Goal: Task Accomplishment & Management: Use online tool/utility

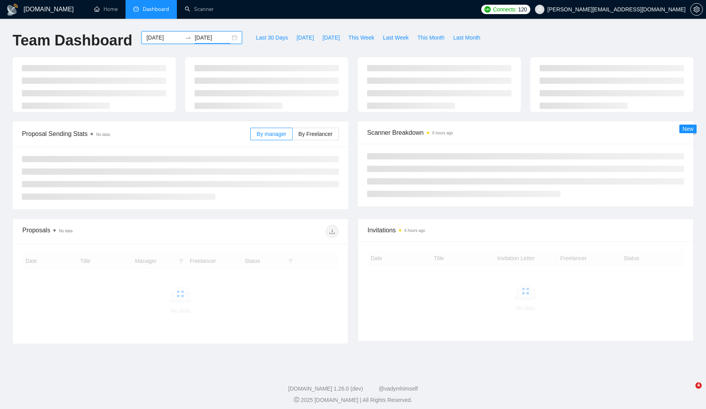
click at [195, 37] on input "[DATE]" at bounding box center [213, 37] width 36 height 9
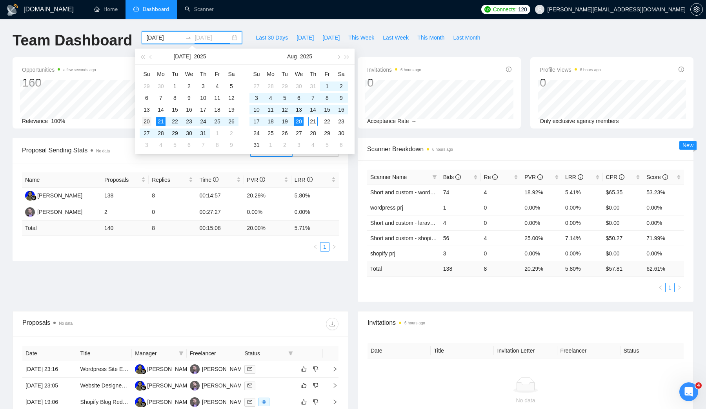
type input "[DATE]"
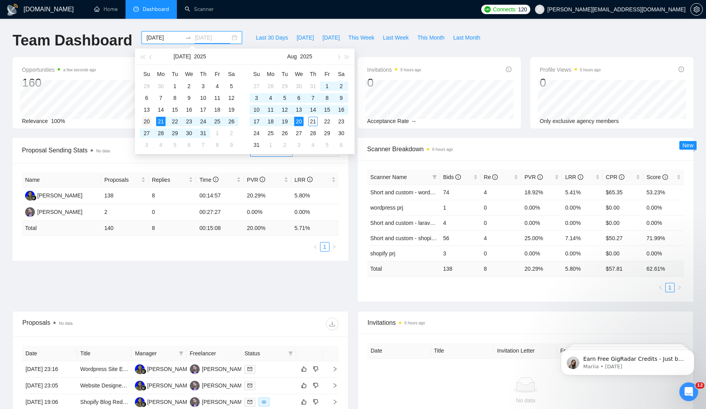
click at [146, 122] on div "20" at bounding box center [146, 121] width 9 height 9
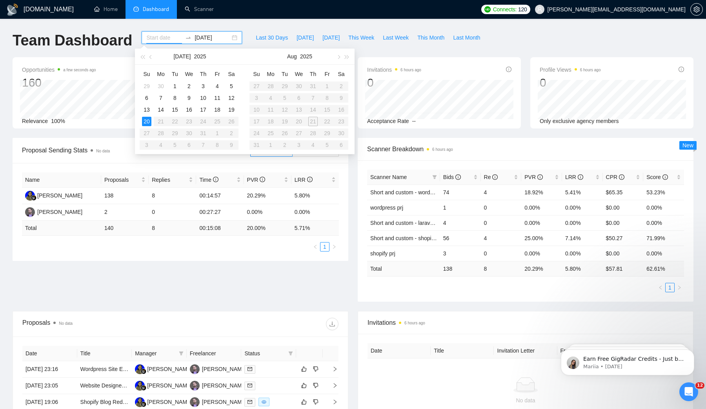
click at [302, 122] on table "Su Mo Tu We Th Fr Sa 27 28 29 30 31 1 2 3 4 5 6 7 8 9 10 11 12 13 14 15 16 17 1…" at bounding box center [298, 109] width 99 height 83
click at [211, 38] on input "[DATE]" at bounding box center [213, 37] width 36 height 9
click at [163, 41] on input at bounding box center [164, 37] width 36 height 9
type input "[DATE]"
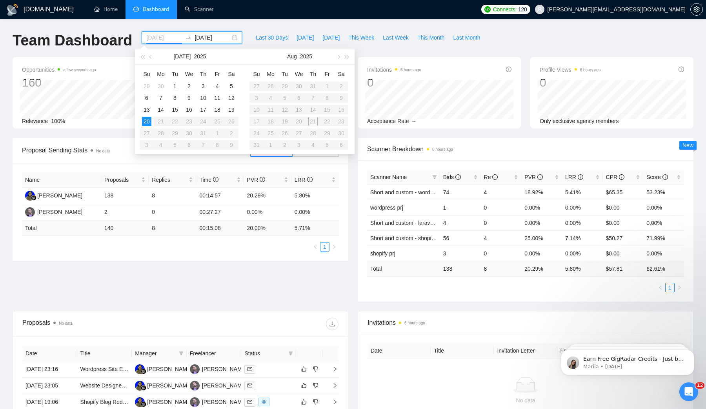
click at [147, 119] on div "20" at bounding box center [146, 121] width 9 height 9
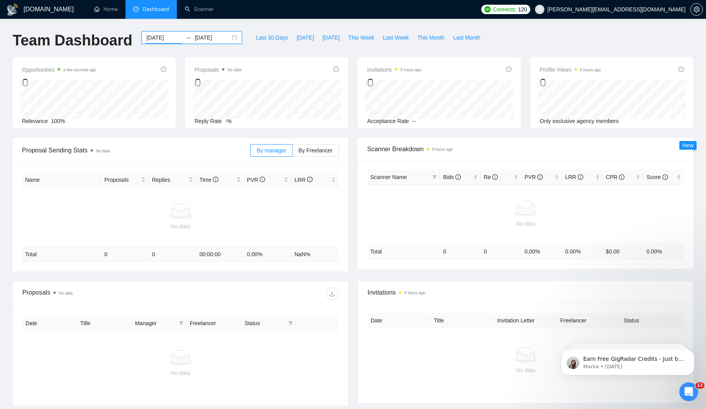
click at [217, 36] on input "[DATE]" at bounding box center [213, 37] width 36 height 9
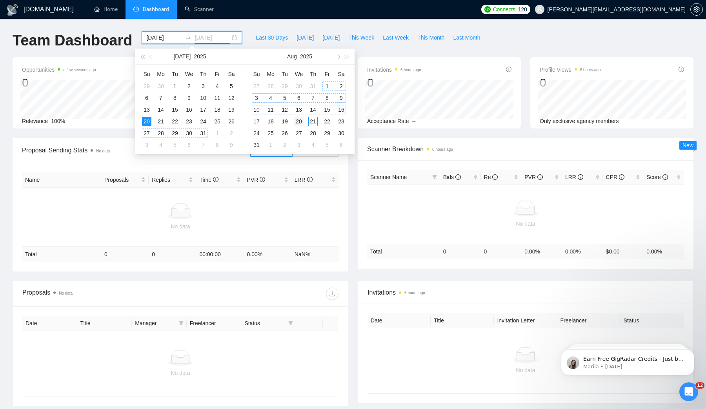
type input "[DATE]"
click at [298, 122] on div "20" at bounding box center [298, 121] width 9 height 9
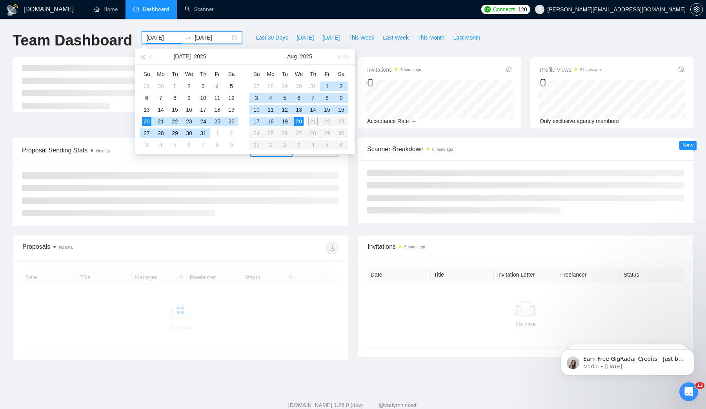
type input "[DATE]"
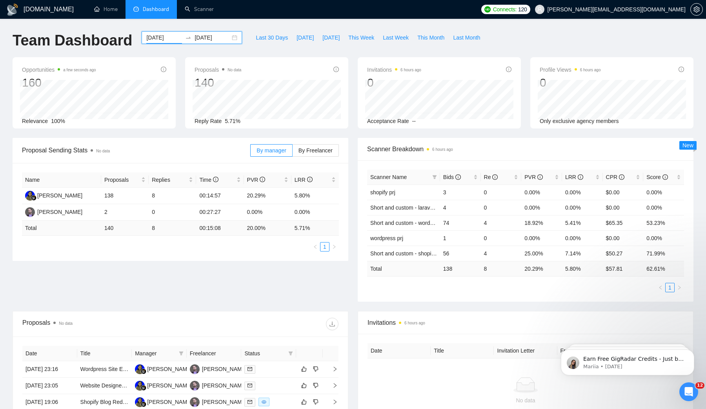
click at [244, 25] on div "[DOMAIN_NAME] Home Dashboard Scanner Connects: 120 [EMAIL_ADDRESS][DOMAIN_NAME]…" at bounding box center [353, 311] width 706 height 622
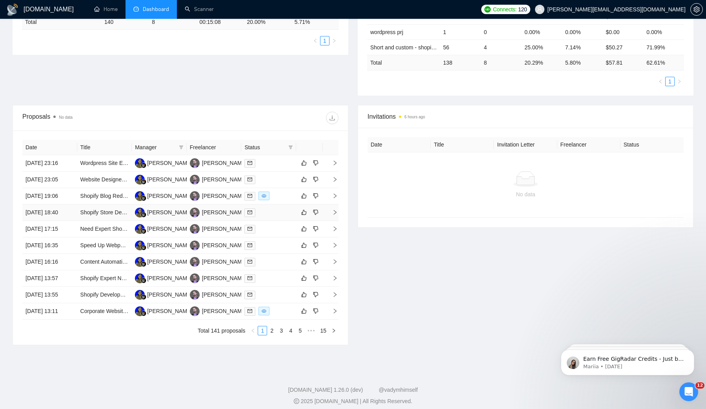
scroll to position [287, 0]
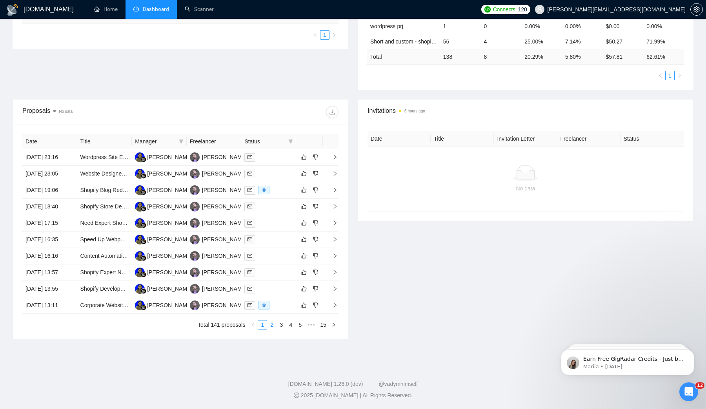
click at [270, 325] on link "2" at bounding box center [271, 325] width 9 height 9
click at [280, 325] on link "3" at bounding box center [281, 325] width 9 height 9
click at [289, 325] on link "4" at bounding box center [290, 325] width 9 height 9
click at [252, 326] on link "1" at bounding box center [253, 325] width 9 height 9
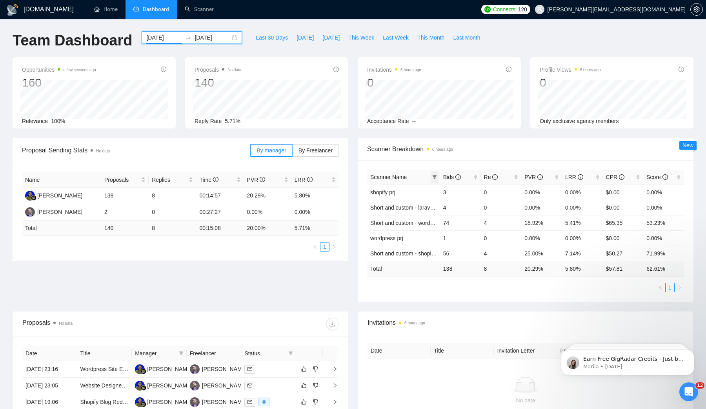
click at [436, 176] on icon "filter" at bounding box center [434, 177] width 5 height 5
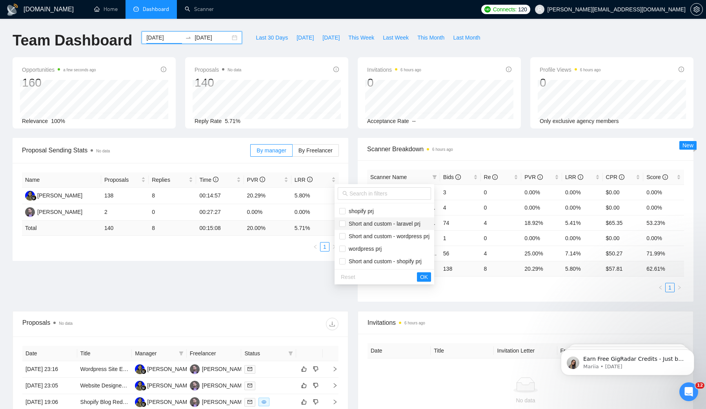
click at [362, 229] on li "Short and custom - laravel prj" at bounding box center [385, 224] width 100 height 13
checkbox input "true"
click at [362, 239] on span "Short and custom - wordpress prj" at bounding box center [387, 236] width 84 height 6
checkbox input "true"
click at [362, 261] on span "Short and custom - shopify prj" at bounding box center [383, 261] width 76 height 6
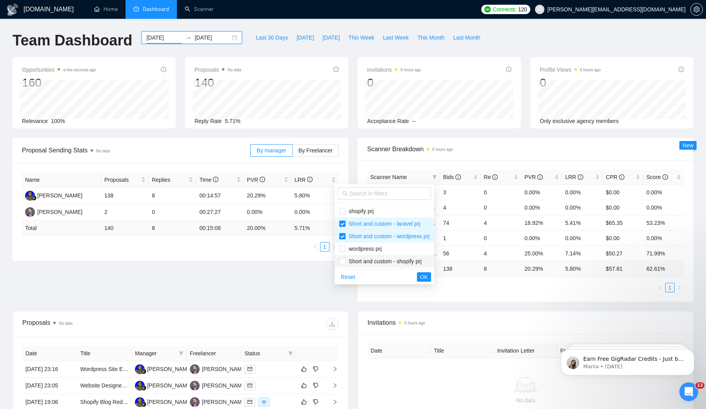
checkbox input "true"
click at [428, 279] on span "OK" at bounding box center [424, 277] width 8 height 9
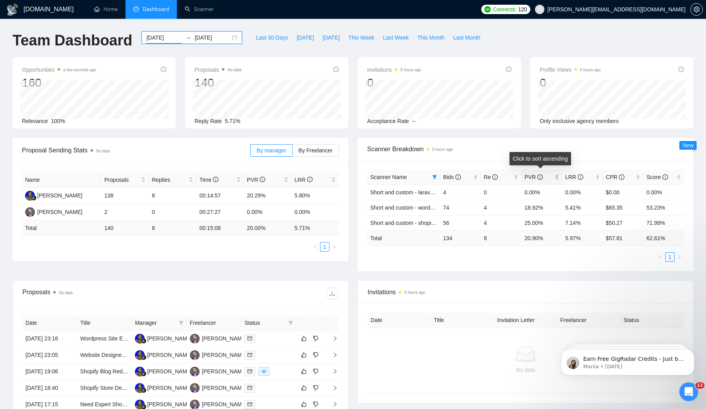
click at [540, 174] on span "PVR" at bounding box center [533, 177] width 18 height 6
click at [571, 33] on div "Team Dashboard [DATE] [DATE] Last 30 Days [DATE] [DATE] This Week Last Week Thi…" at bounding box center [353, 44] width 690 height 26
